Goal: Transaction & Acquisition: Book appointment/travel/reservation

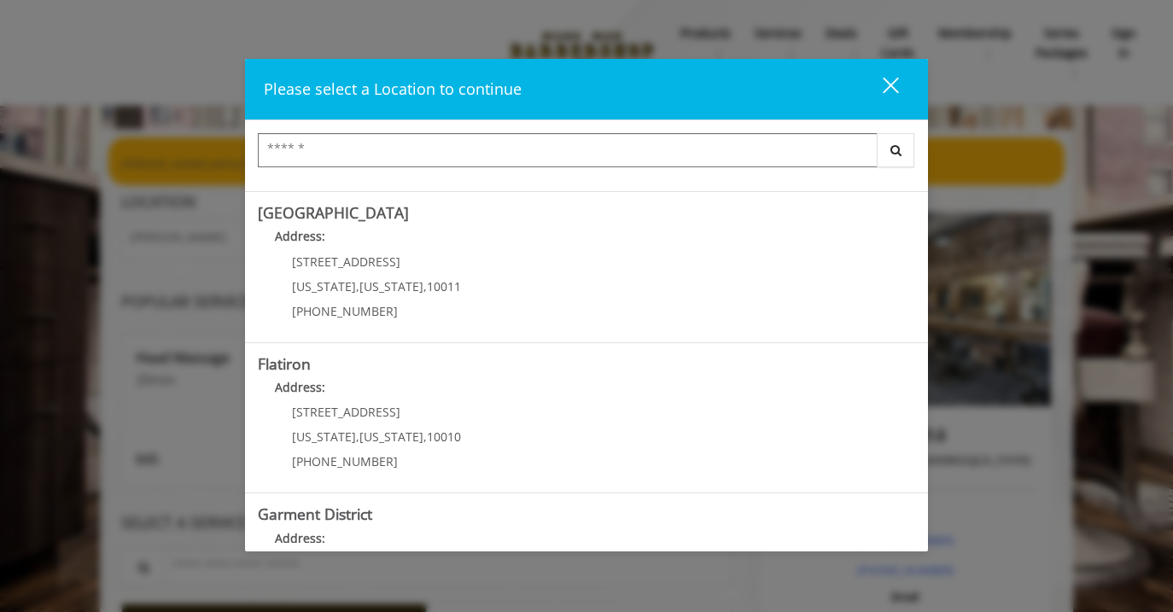
scroll to position [299, 0]
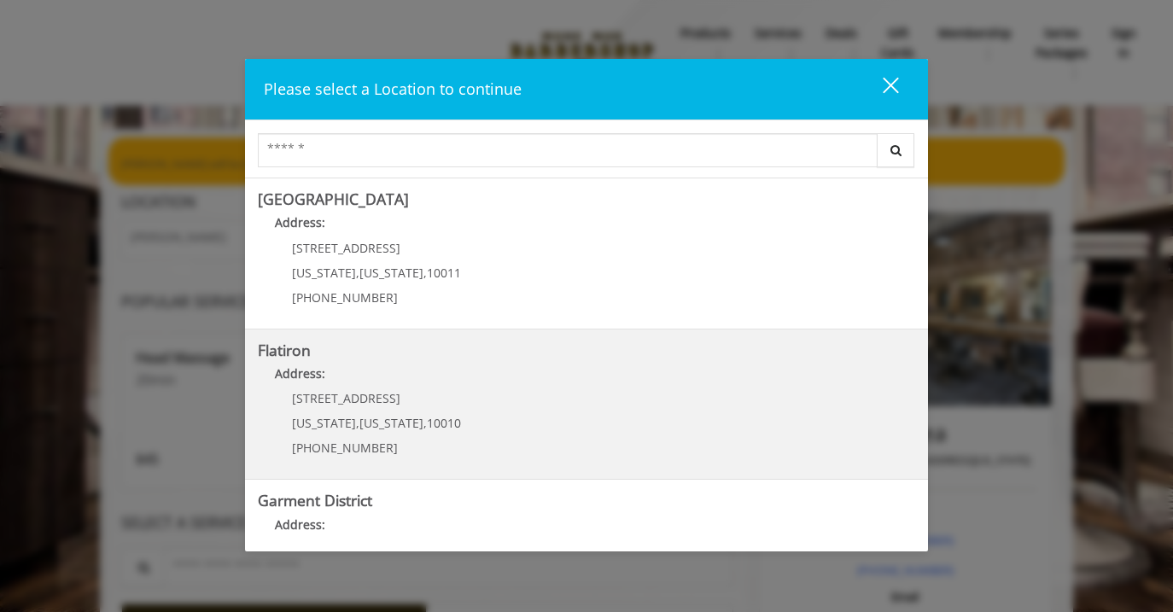
click at [392, 374] on "Address:" at bounding box center [586, 378] width 657 height 27
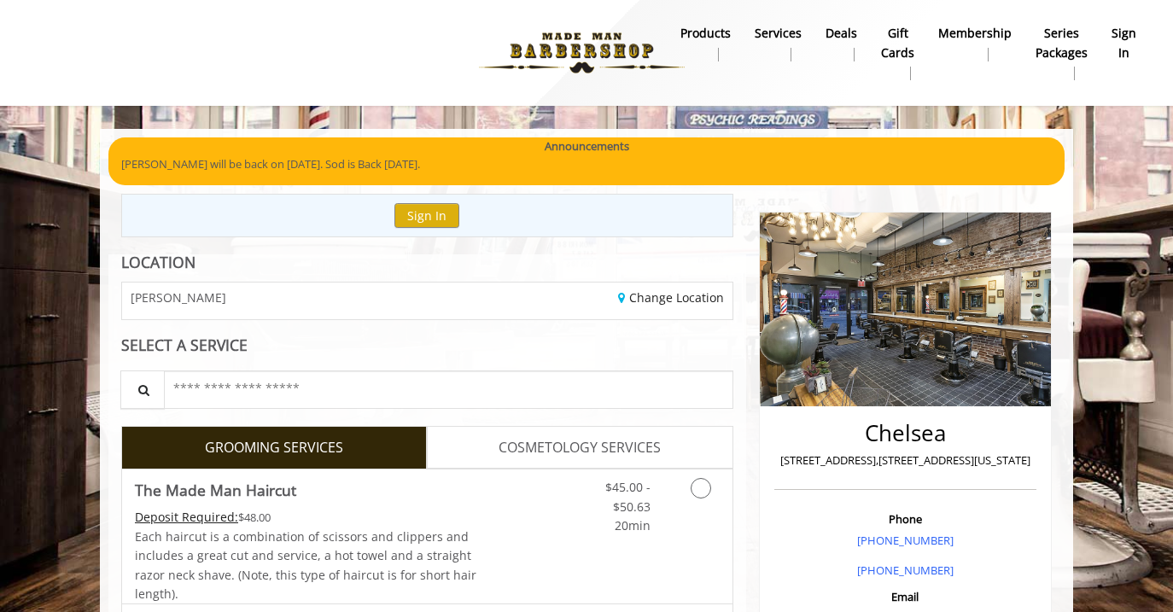
scroll to position [32, 0]
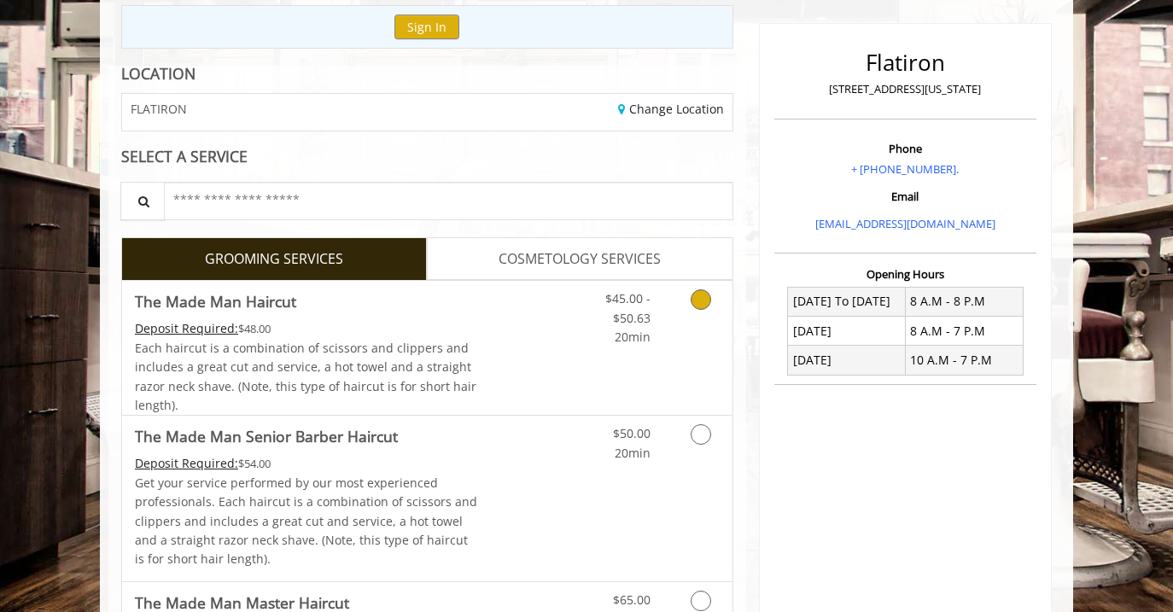
click at [539, 326] on link "Discounted Price" at bounding box center [529, 348] width 102 height 134
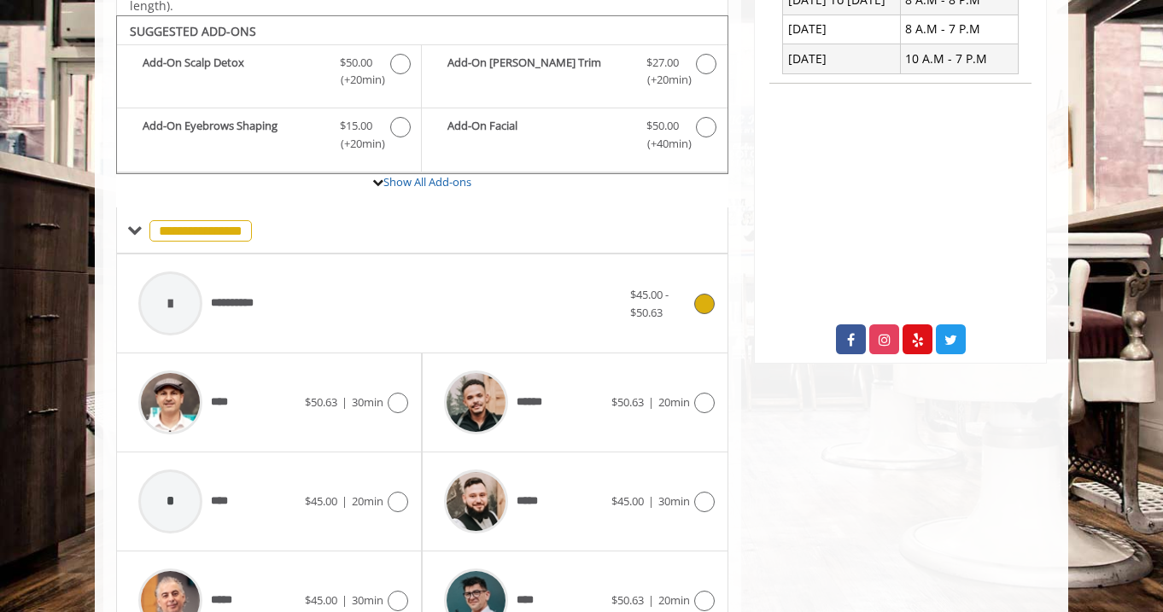
scroll to position [505, 0]
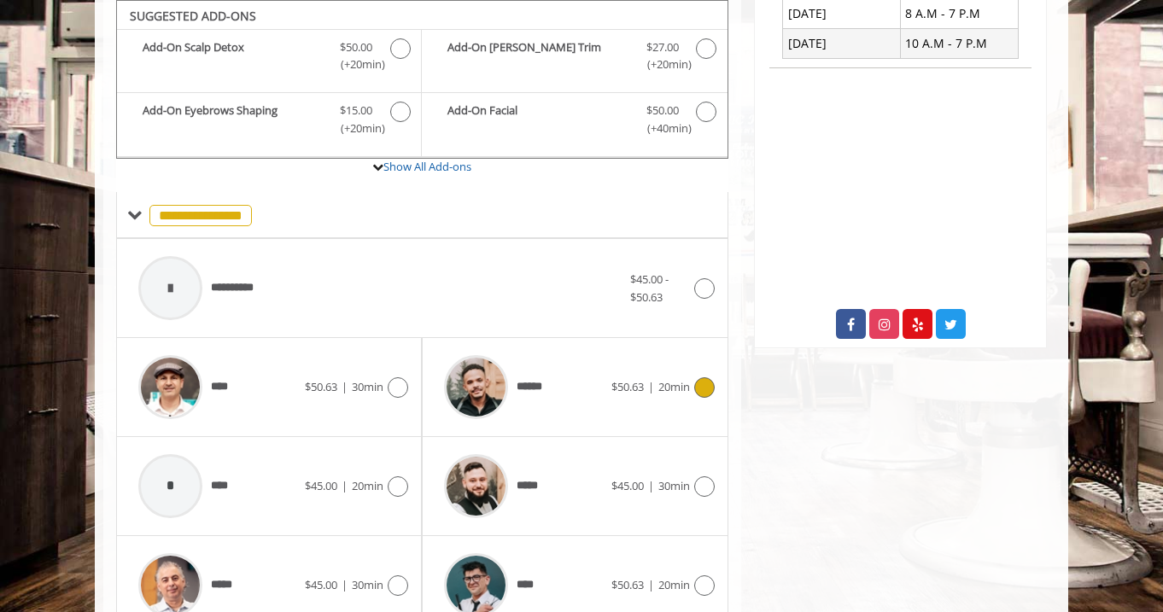
click at [542, 370] on span "******" at bounding box center [491, 387] width 113 height 81
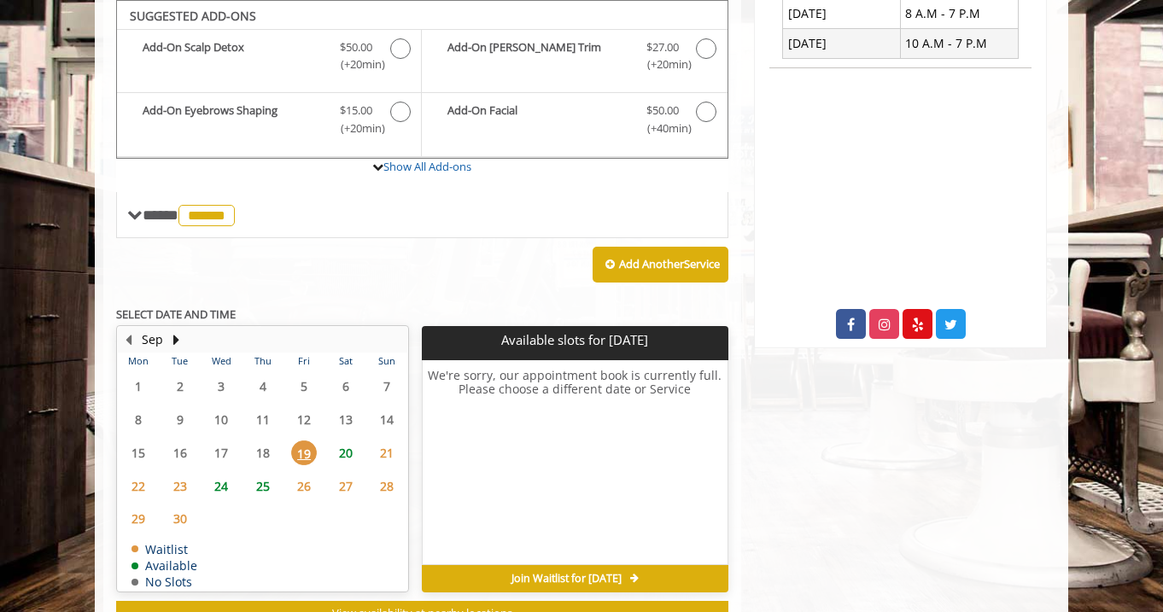
scroll to position [506, 0]
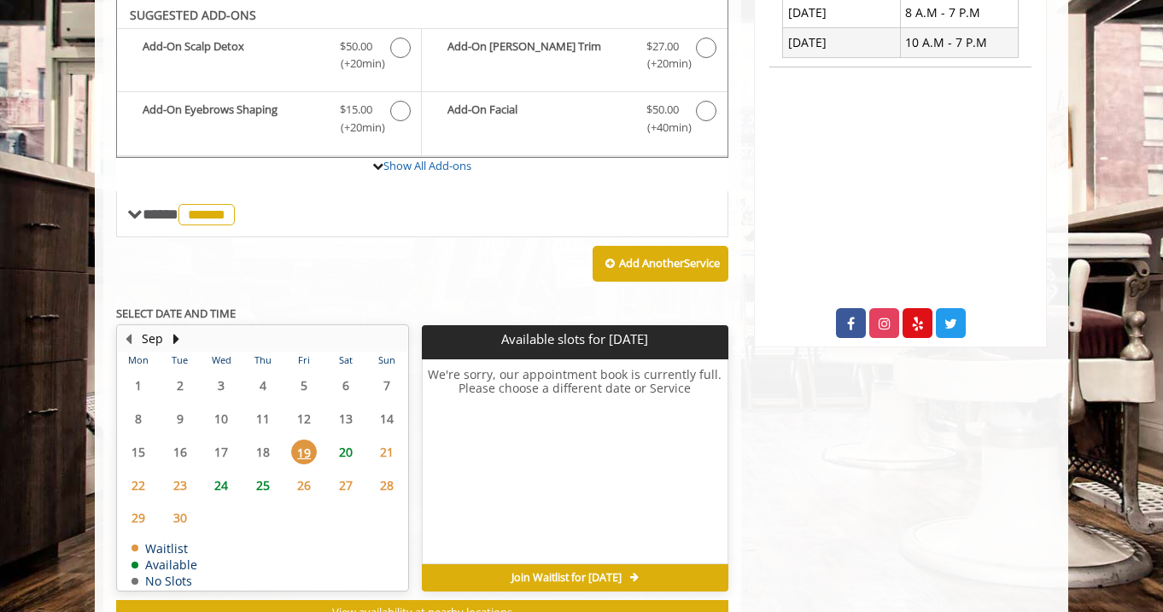
click at [341, 447] on span "20" at bounding box center [346, 452] width 26 height 25
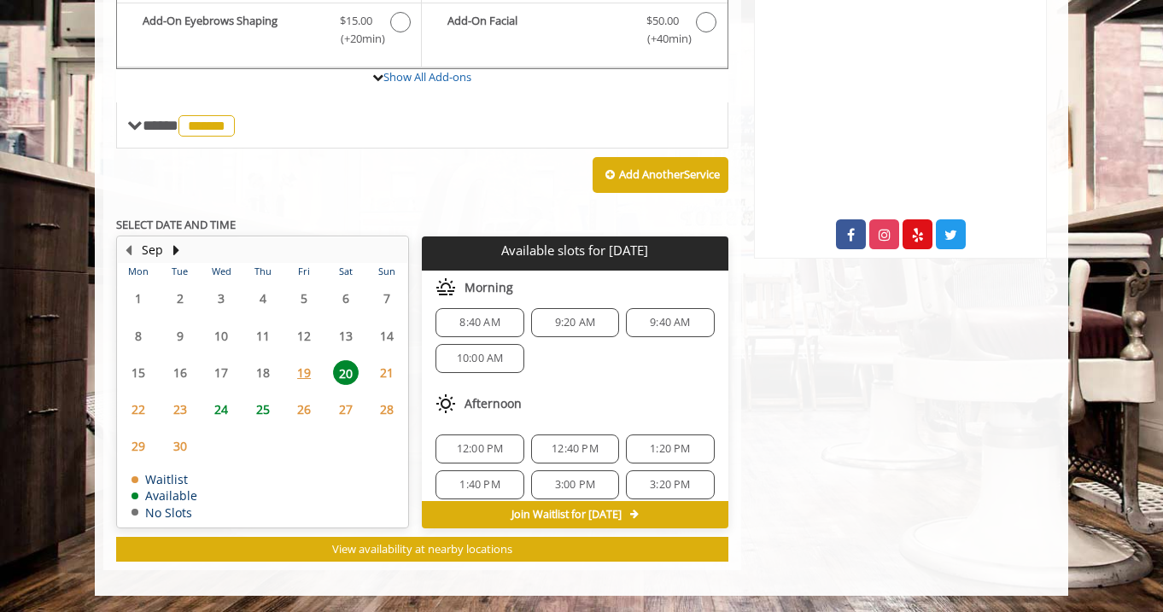
scroll to position [0, 0]
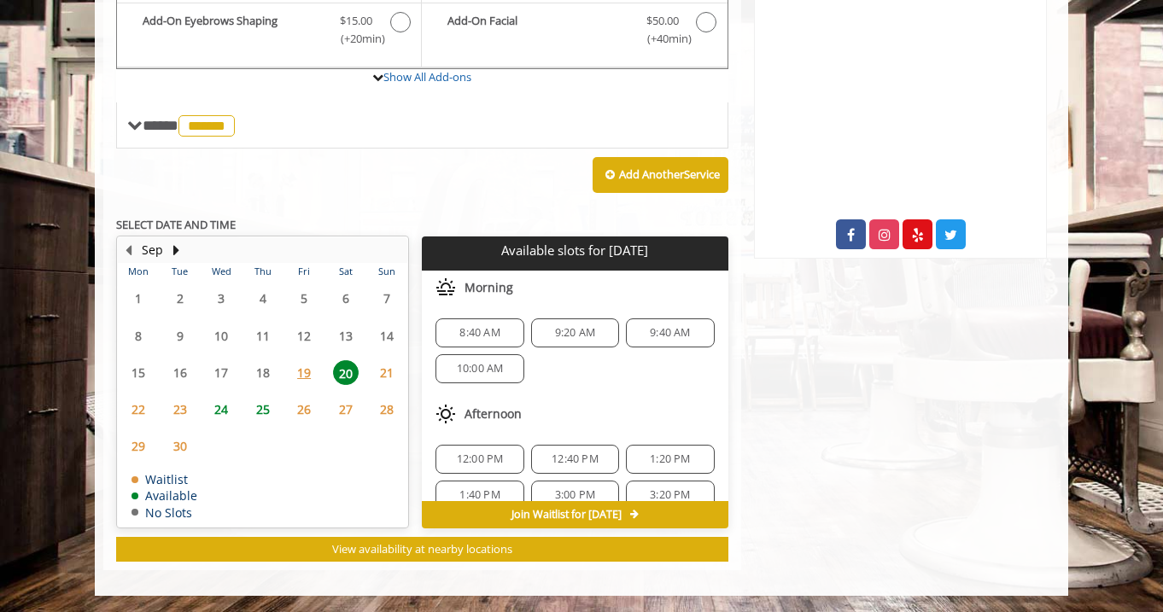
click at [485, 370] on span "10:00 AM" at bounding box center [480, 369] width 47 height 14
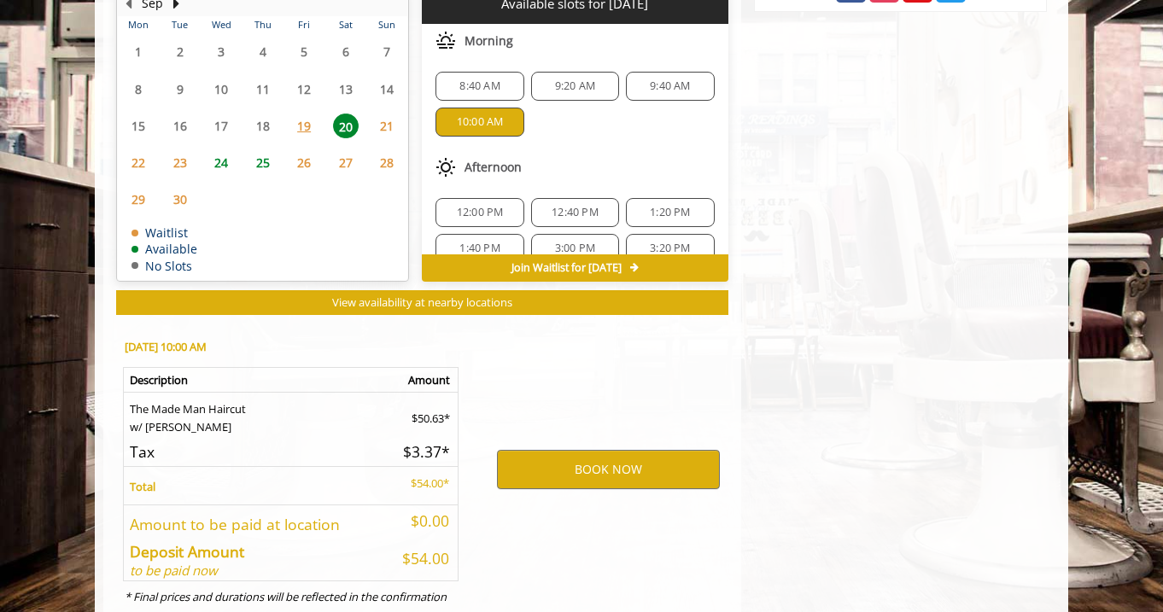
scroll to position [903, 0]
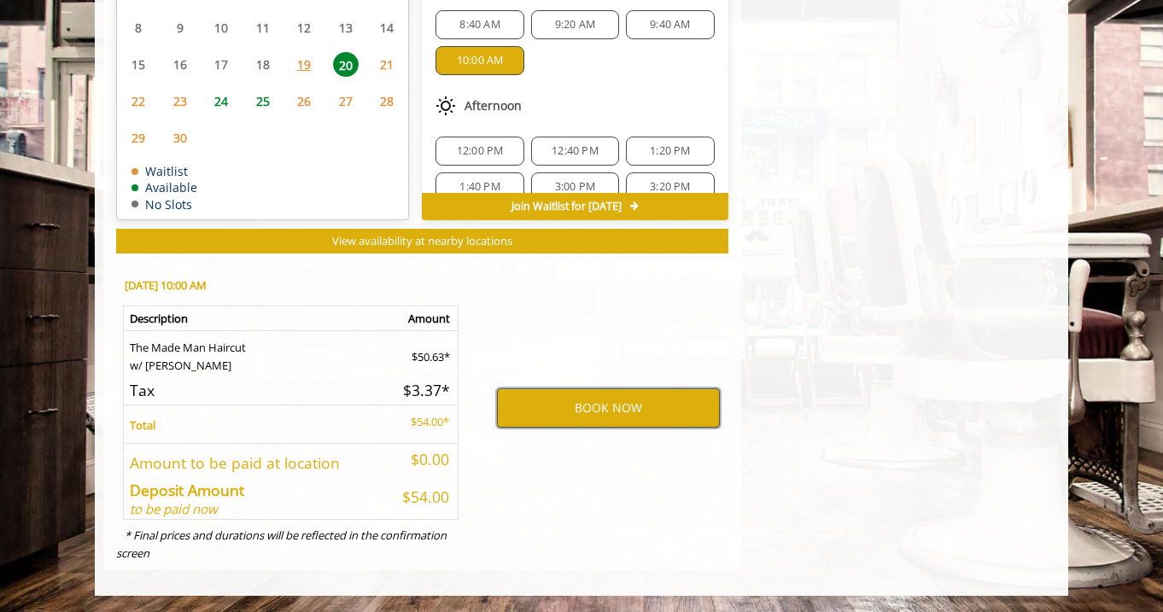
click at [567, 409] on button "BOOK NOW" at bounding box center [608, 407] width 223 height 39
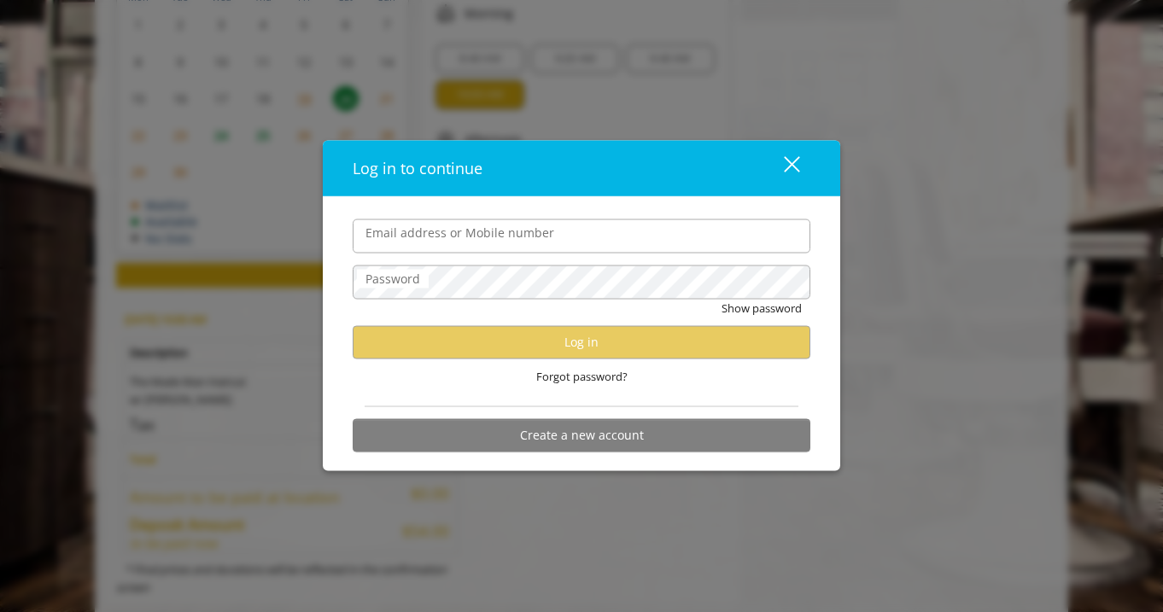
scroll to position [888, 0]
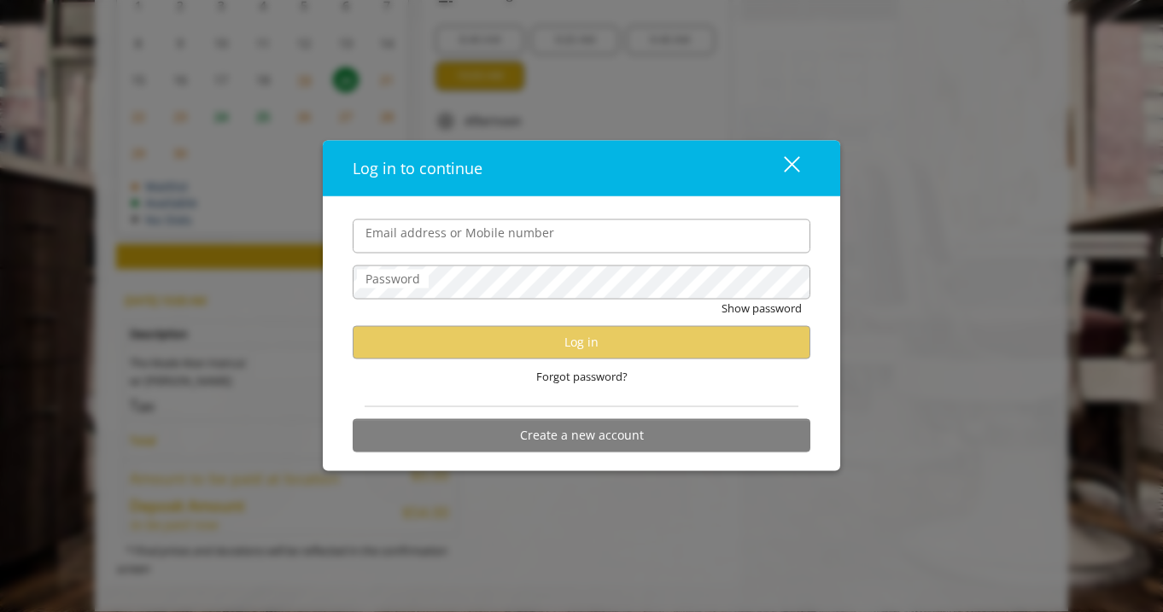
click at [531, 233] on input "Email address or Mobile number" at bounding box center [582, 236] width 458 height 34
type input "**********"
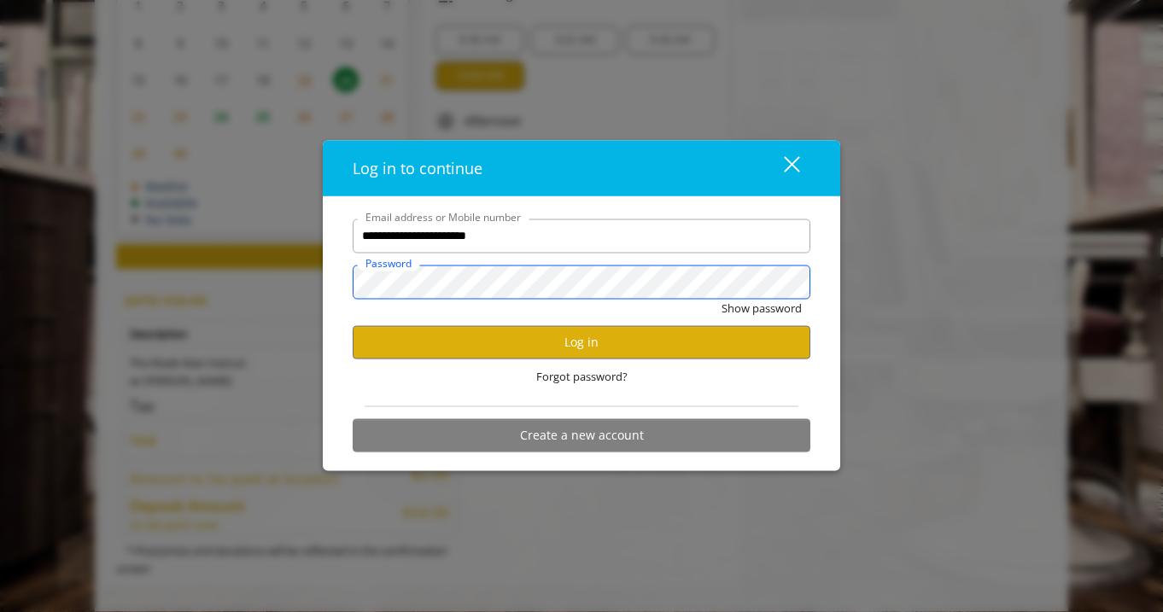
click at [721, 299] on button "Show password" at bounding box center [761, 308] width 80 height 18
click at [531, 341] on button "Log in" at bounding box center [582, 341] width 458 height 33
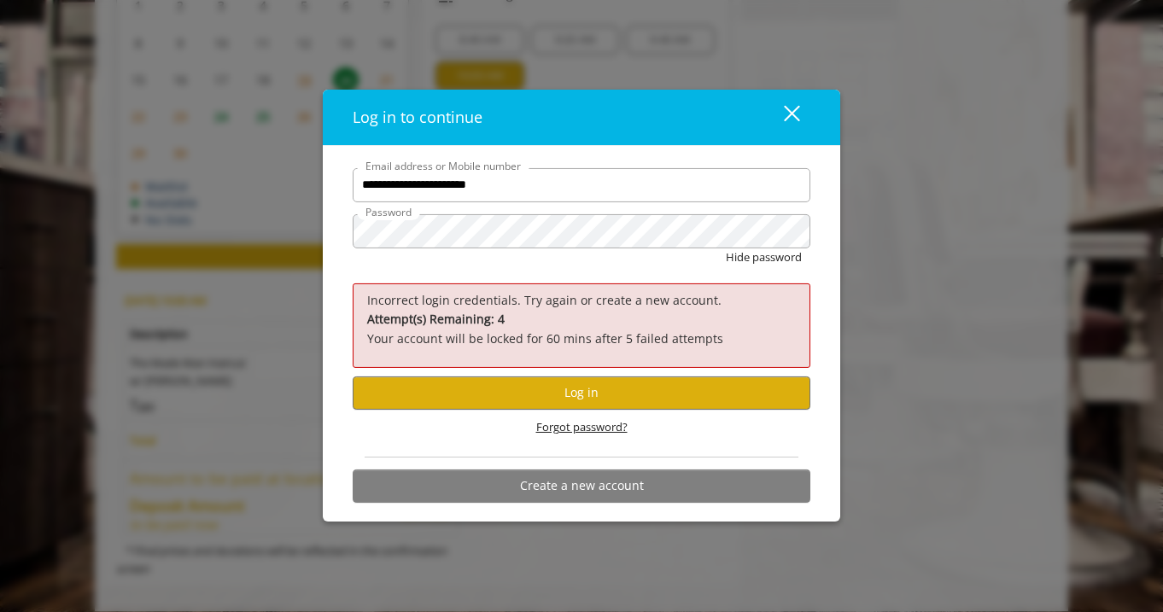
click at [551, 427] on span "Forgot password?" at bounding box center [581, 427] width 91 height 18
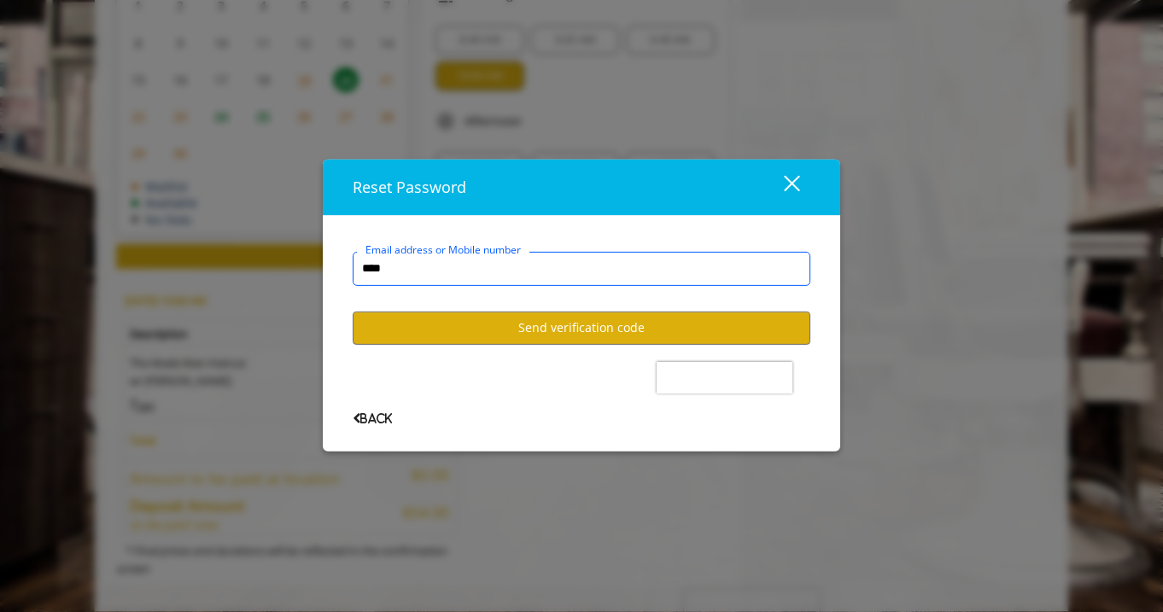
type input "**********"
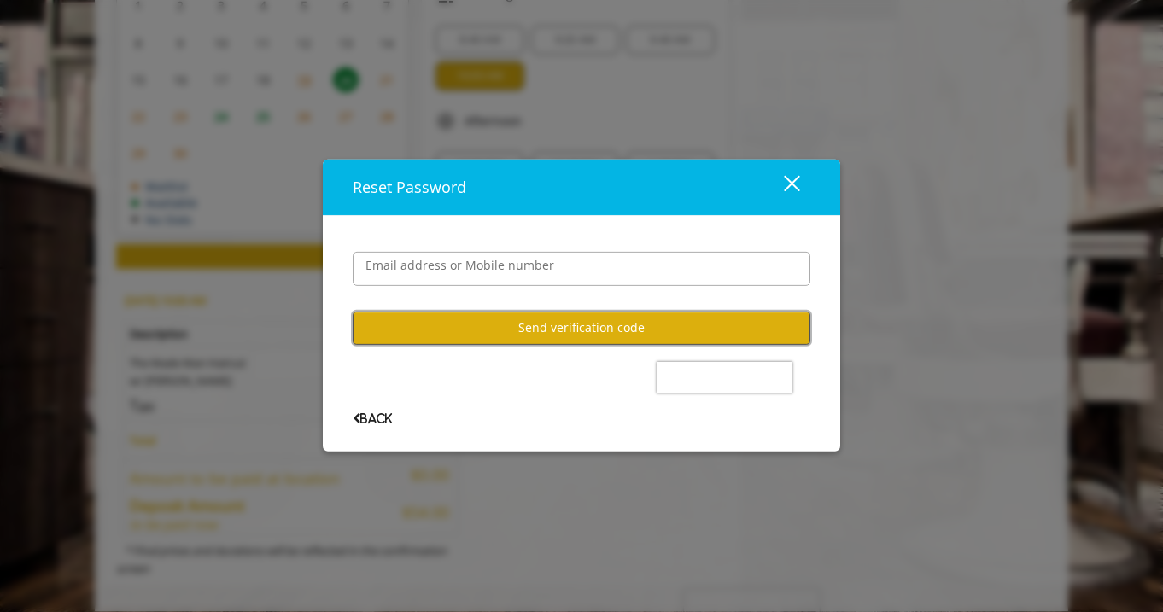
click at [539, 324] on button "Send verification code" at bounding box center [582, 328] width 458 height 33
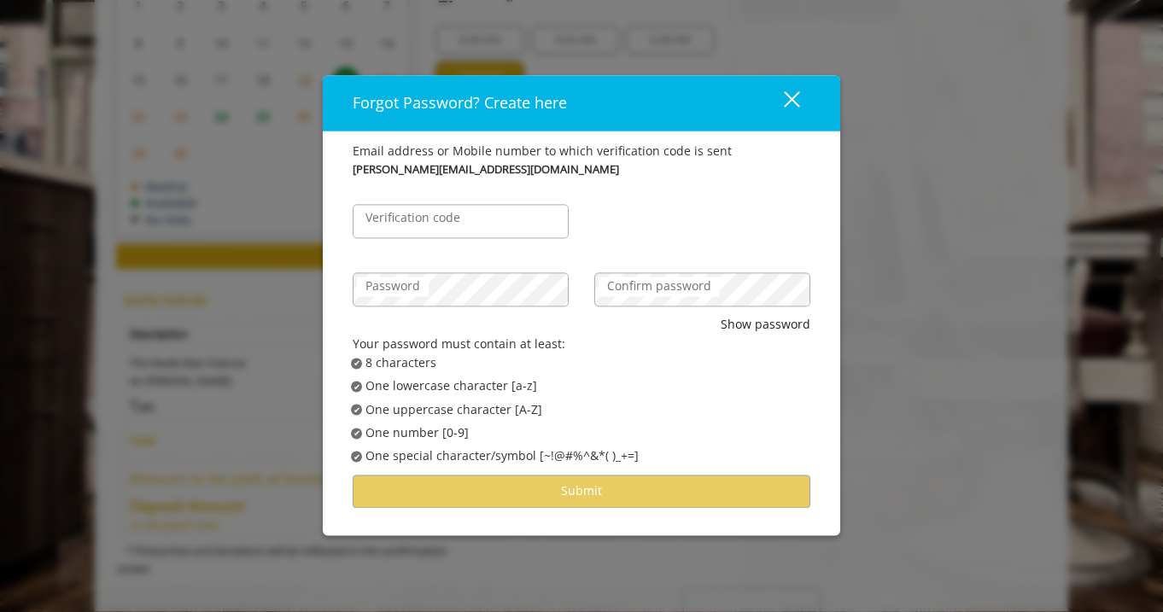
click at [460, 223] on label "Verification code" at bounding box center [413, 218] width 112 height 19
click at [460, 223] on input "Verification code" at bounding box center [461, 222] width 216 height 34
paste input "******"
type input "******"
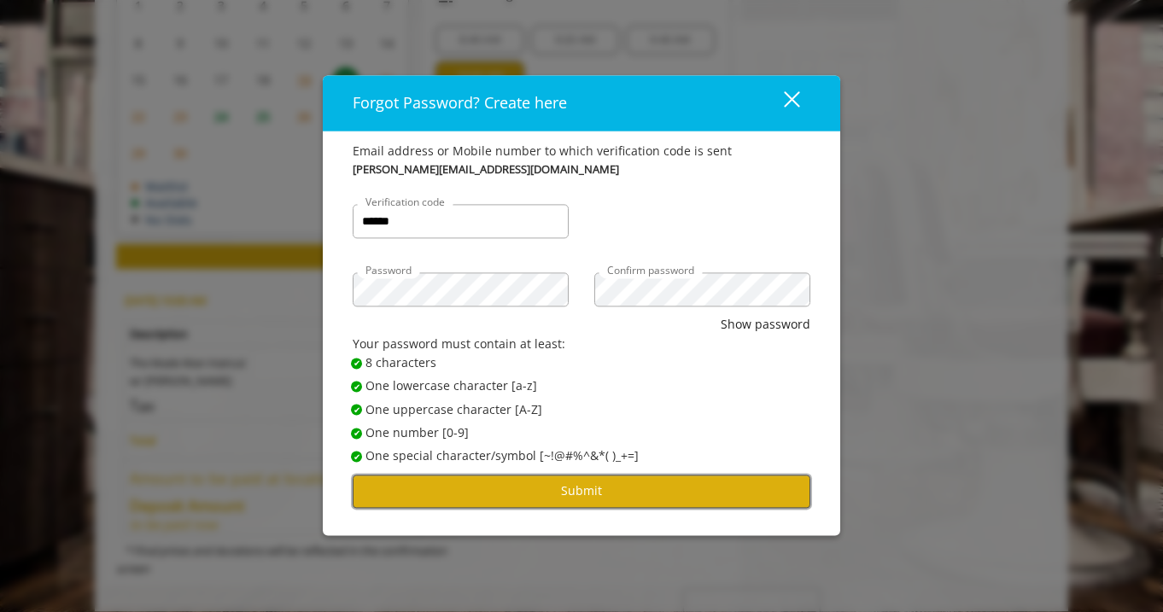
click at [423, 481] on button "Submit" at bounding box center [582, 491] width 458 height 33
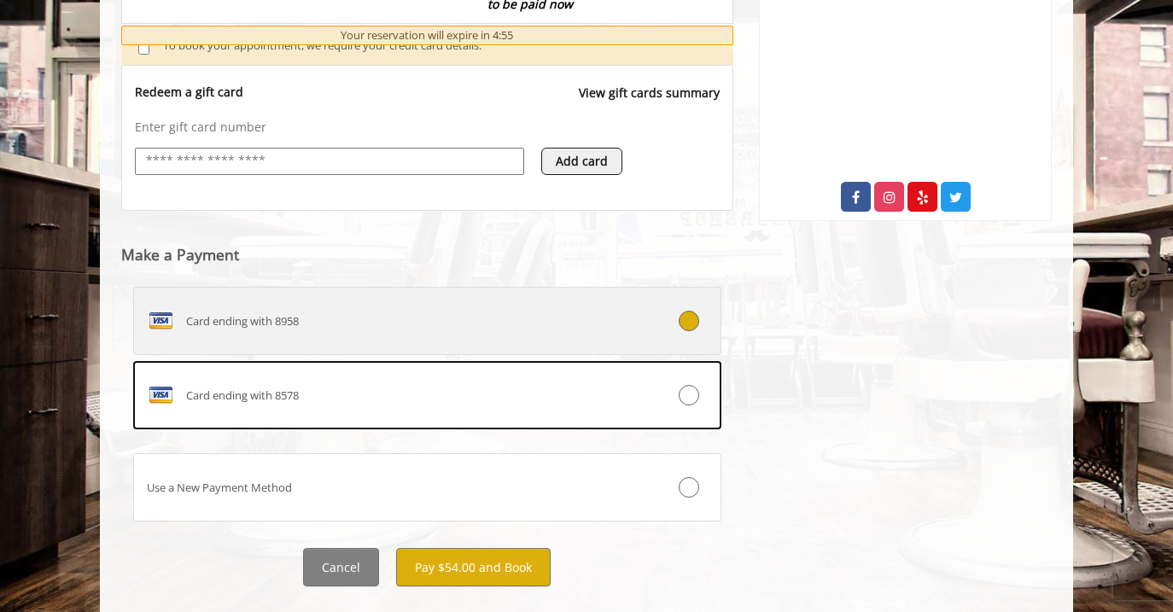
scroll to position [667, 0]
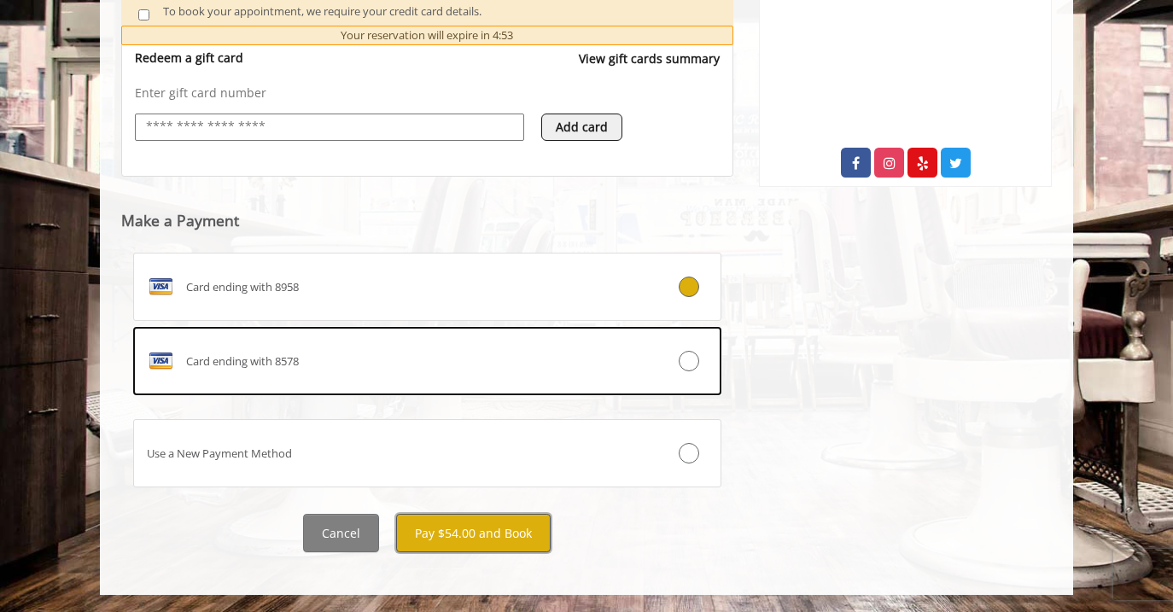
click at [443, 539] on button "Pay $54.00 and Book" at bounding box center [473, 533] width 155 height 38
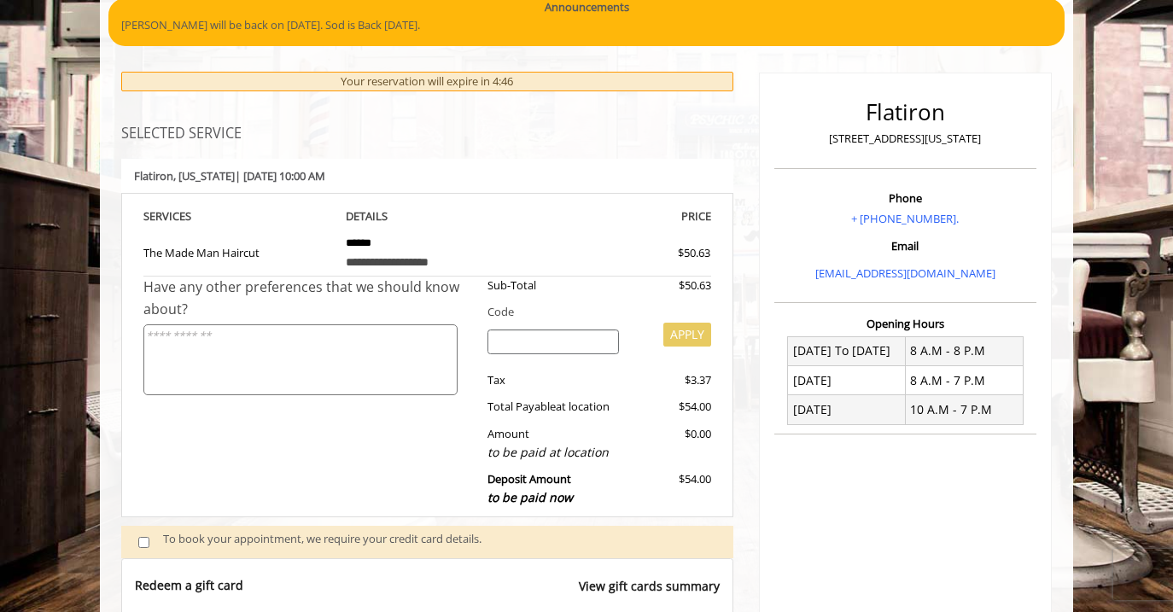
scroll to position [137, 0]
